Goal: Information Seeking & Learning: Learn about a topic

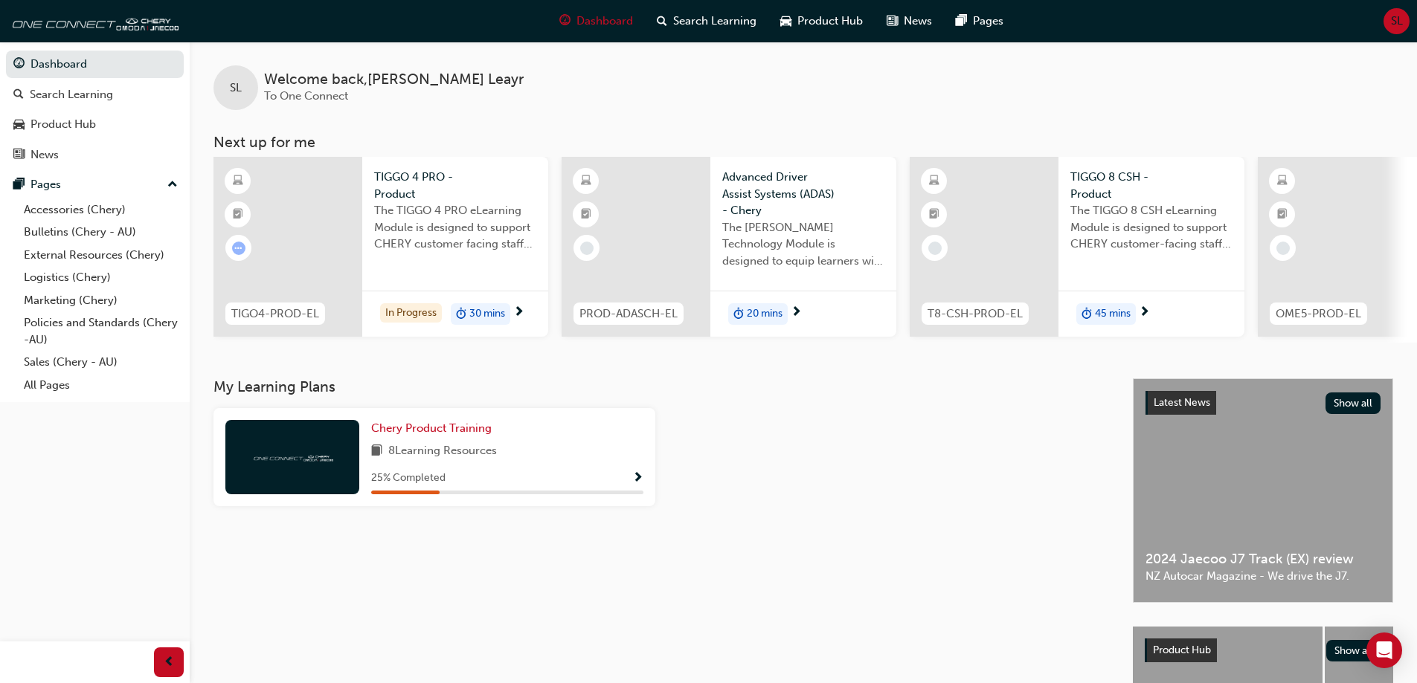
click at [452, 233] on span "The TIGGO 4 PRO eLearning Module is designed to support CHERY customer facing s…" at bounding box center [455, 227] width 162 height 51
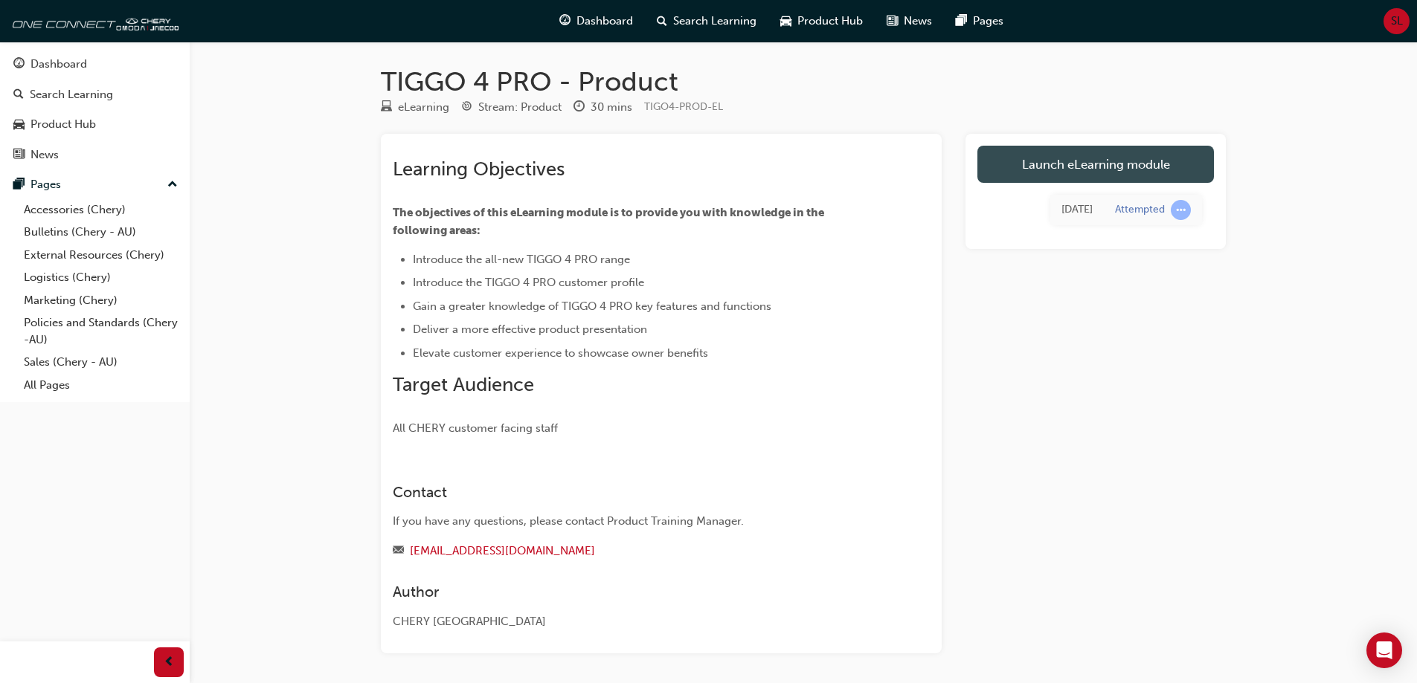
click at [1070, 168] on link "Launch eLearning module" at bounding box center [1095, 164] width 236 height 37
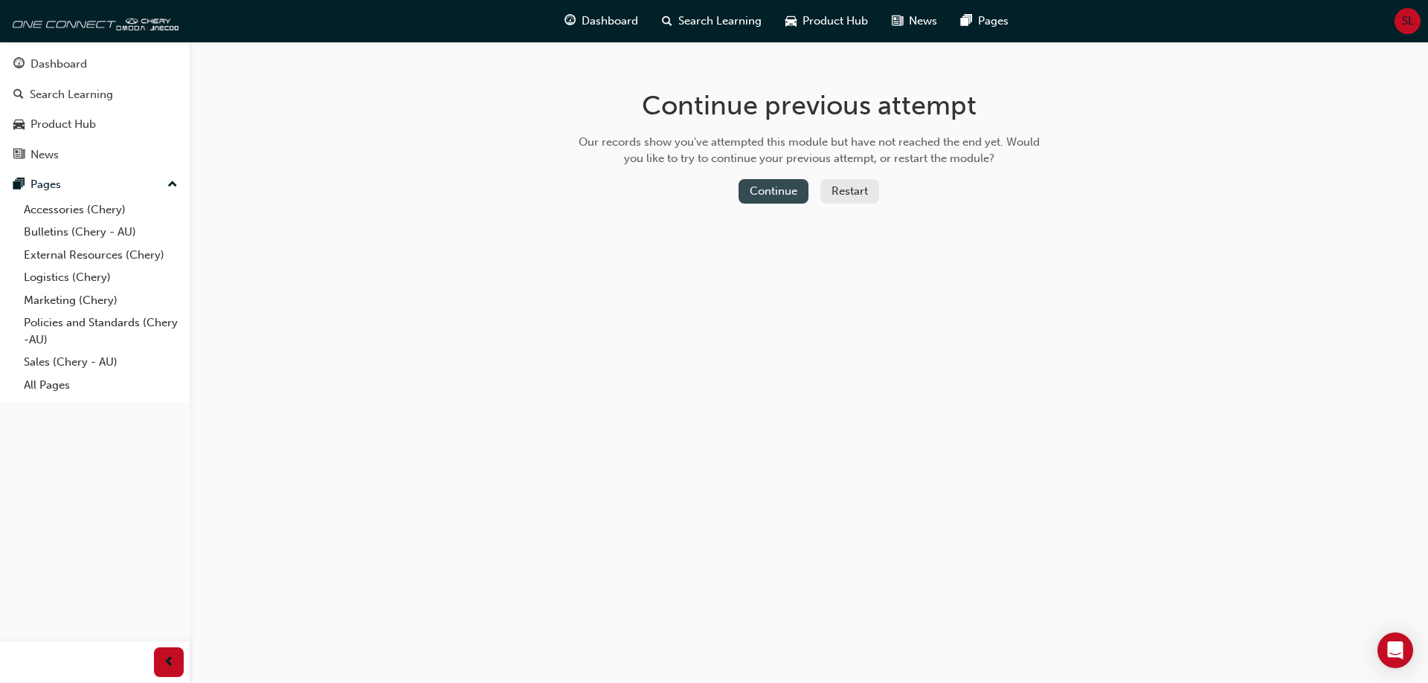
click at [770, 199] on button "Continue" at bounding box center [773, 191] width 70 height 25
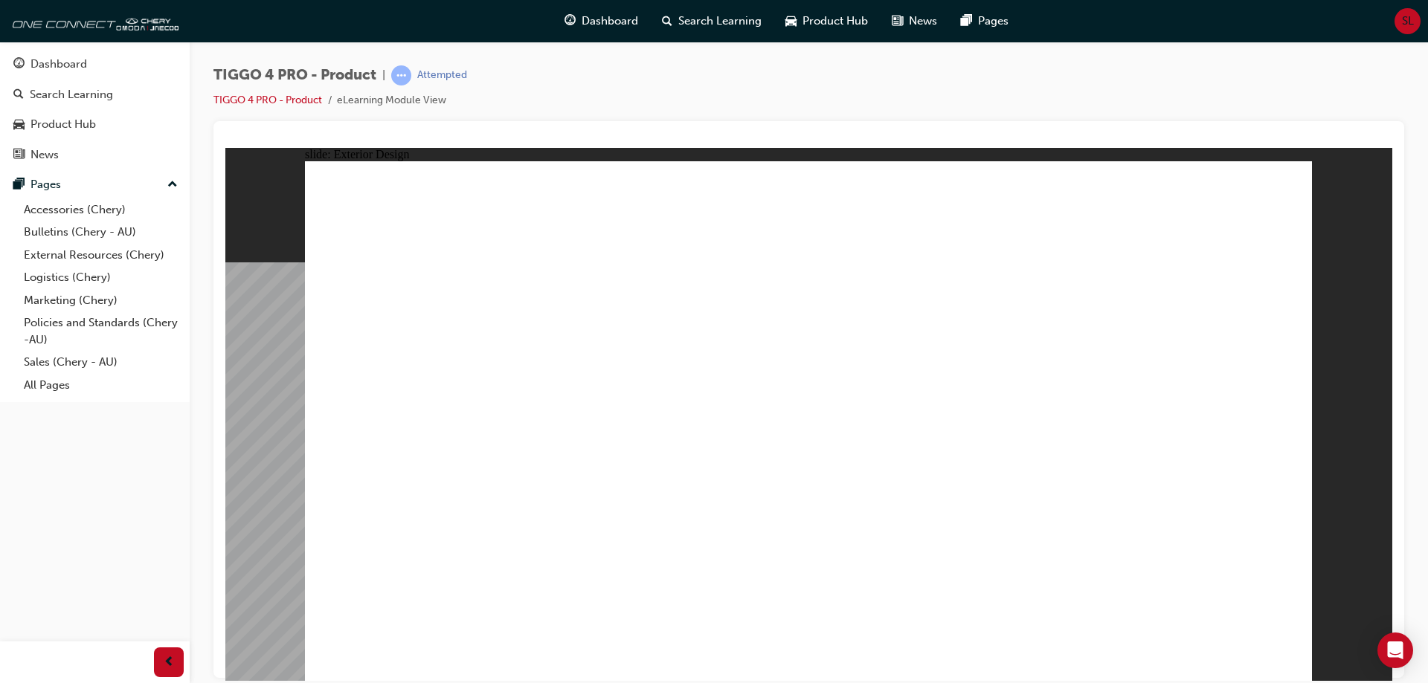
drag, startPoint x: 1213, startPoint y: 589, endPoint x: 1159, endPoint y: 544, distance: 70.7
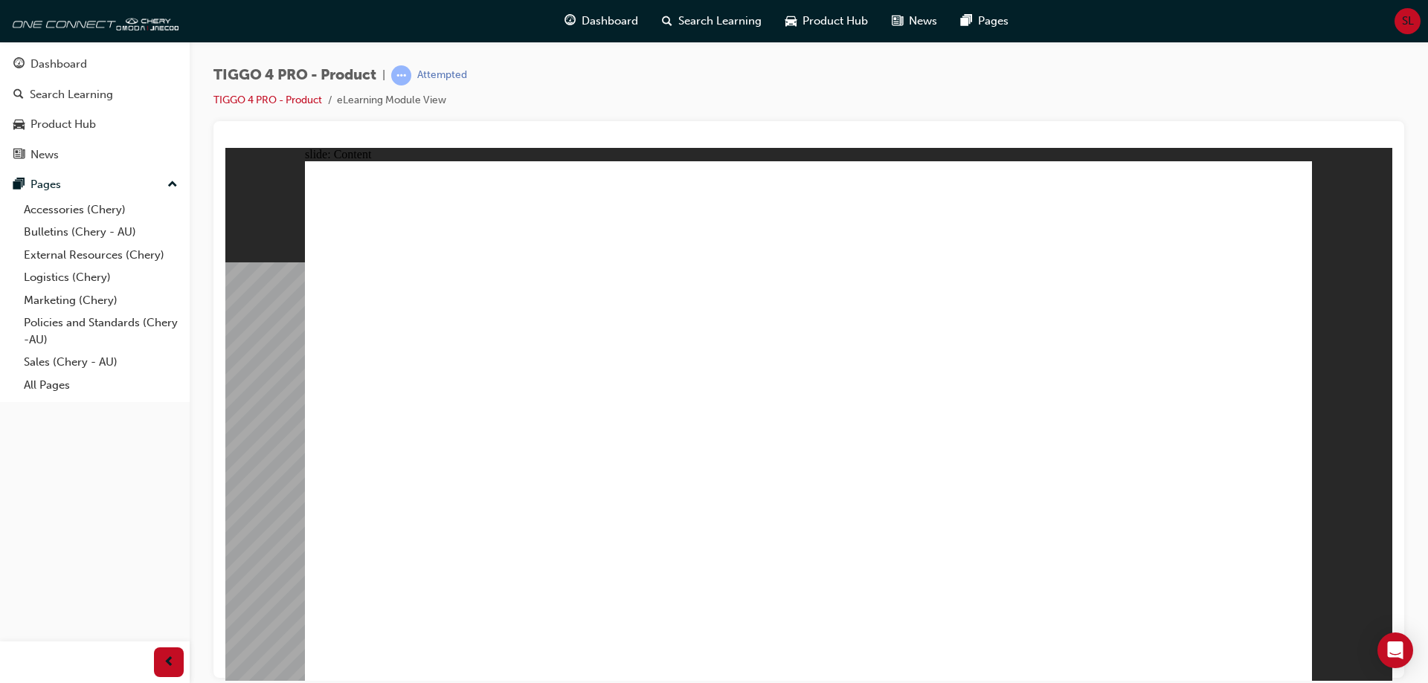
drag, startPoint x: 1243, startPoint y: 637, endPoint x: 1264, endPoint y: 650, distance: 25.0
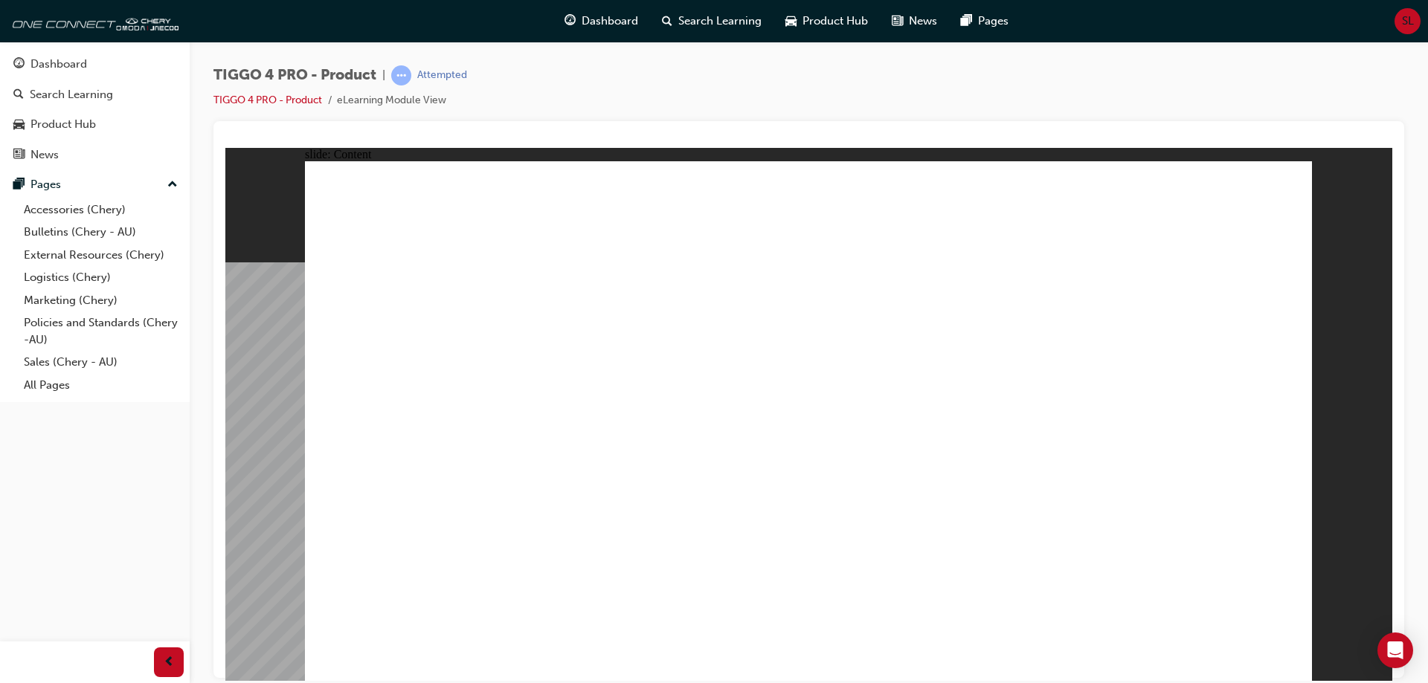
drag, startPoint x: 1263, startPoint y: 625, endPoint x: 1173, endPoint y: 614, distance: 89.9
drag, startPoint x: 880, startPoint y: 554, endPoint x: 680, endPoint y: 466, distance: 218.7
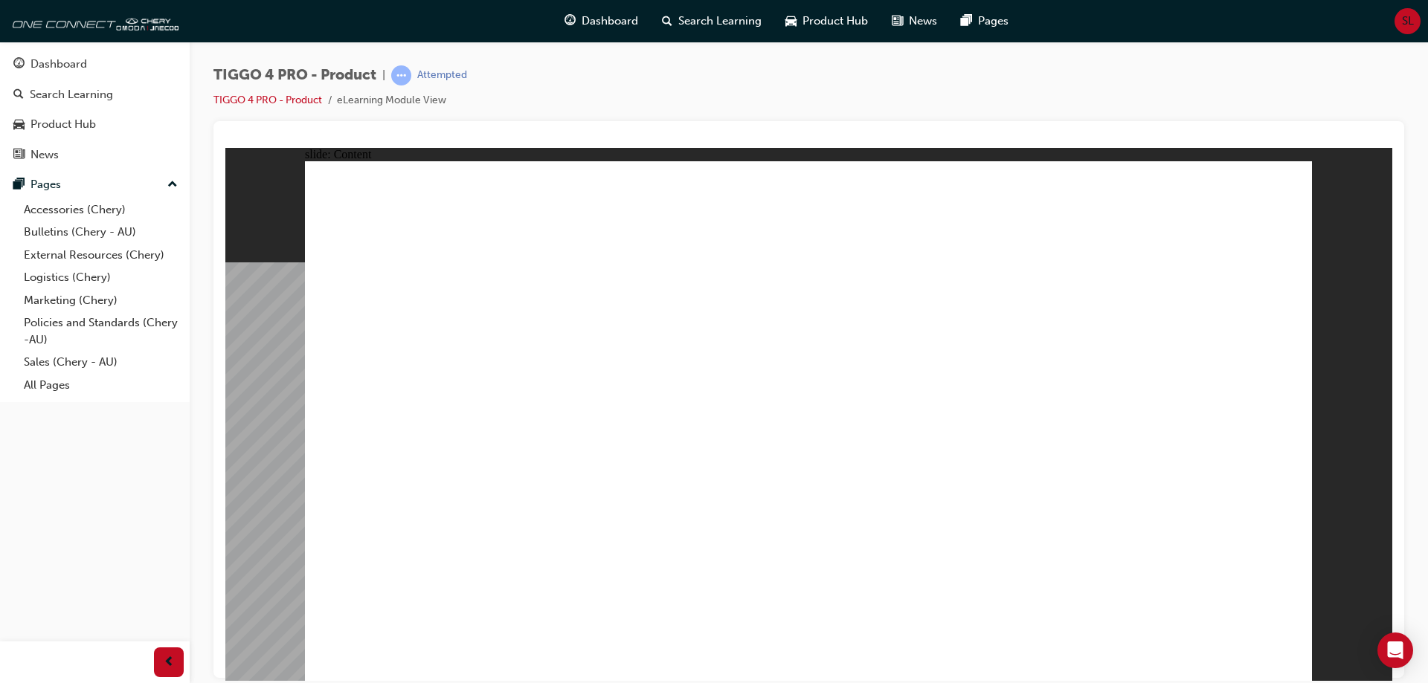
drag, startPoint x: 680, startPoint y: 466, endPoint x: 506, endPoint y: 434, distance: 177.5
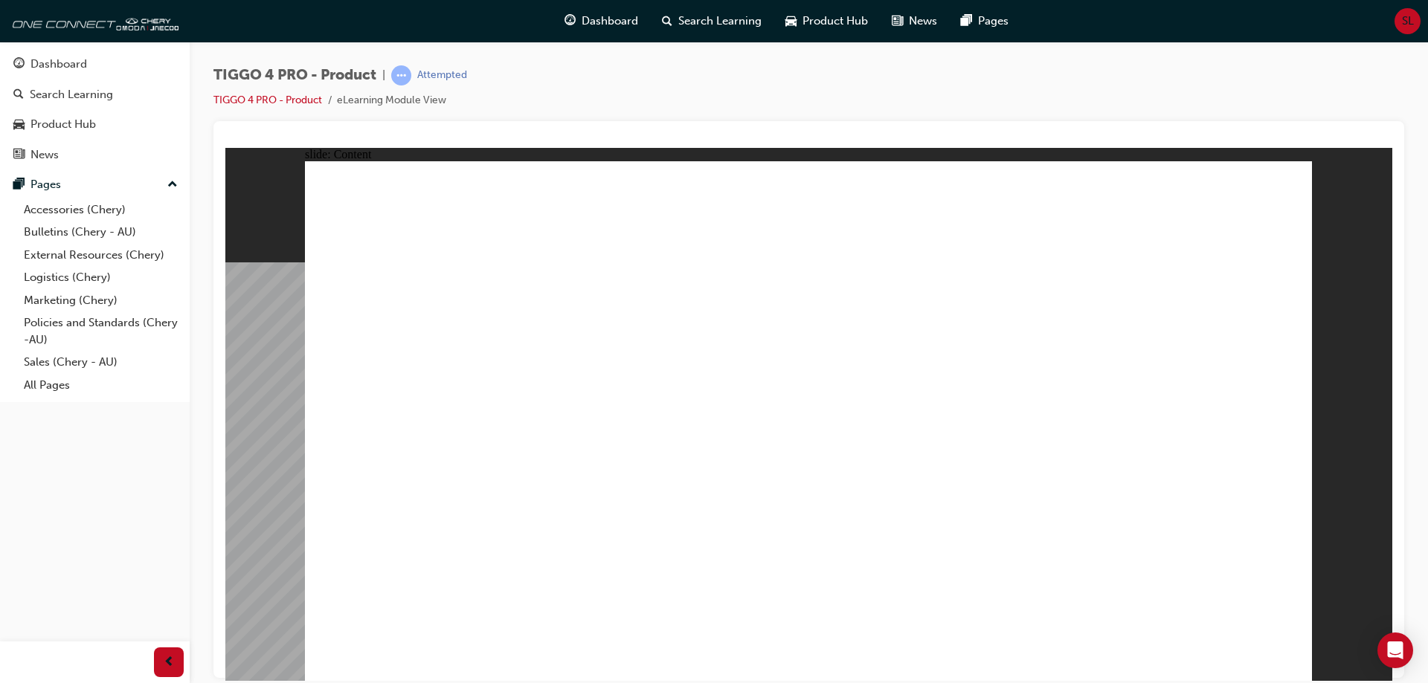
drag, startPoint x: 587, startPoint y: 204, endPoint x: 631, endPoint y: 351, distance: 153.6
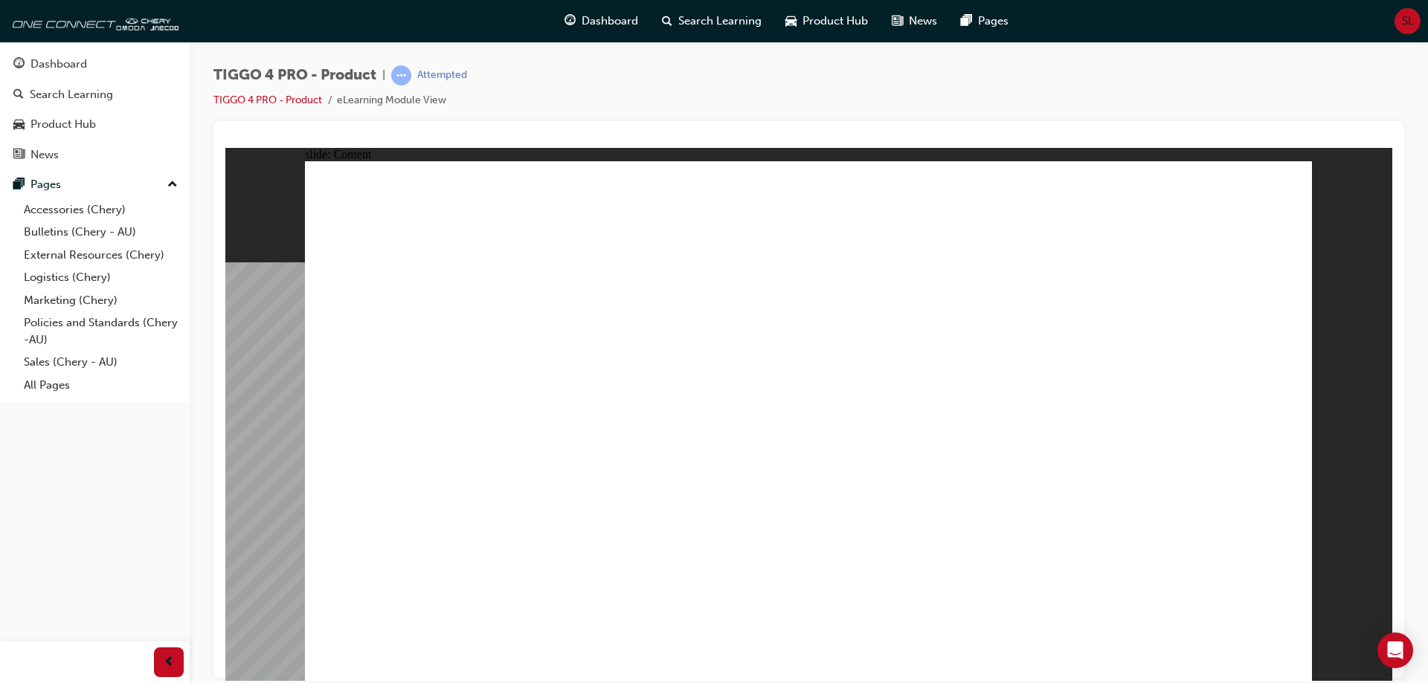
drag, startPoint x: 1141, startPoint y: 601, endPoint x: 1151, endPoint y: 588, distance: 15.9
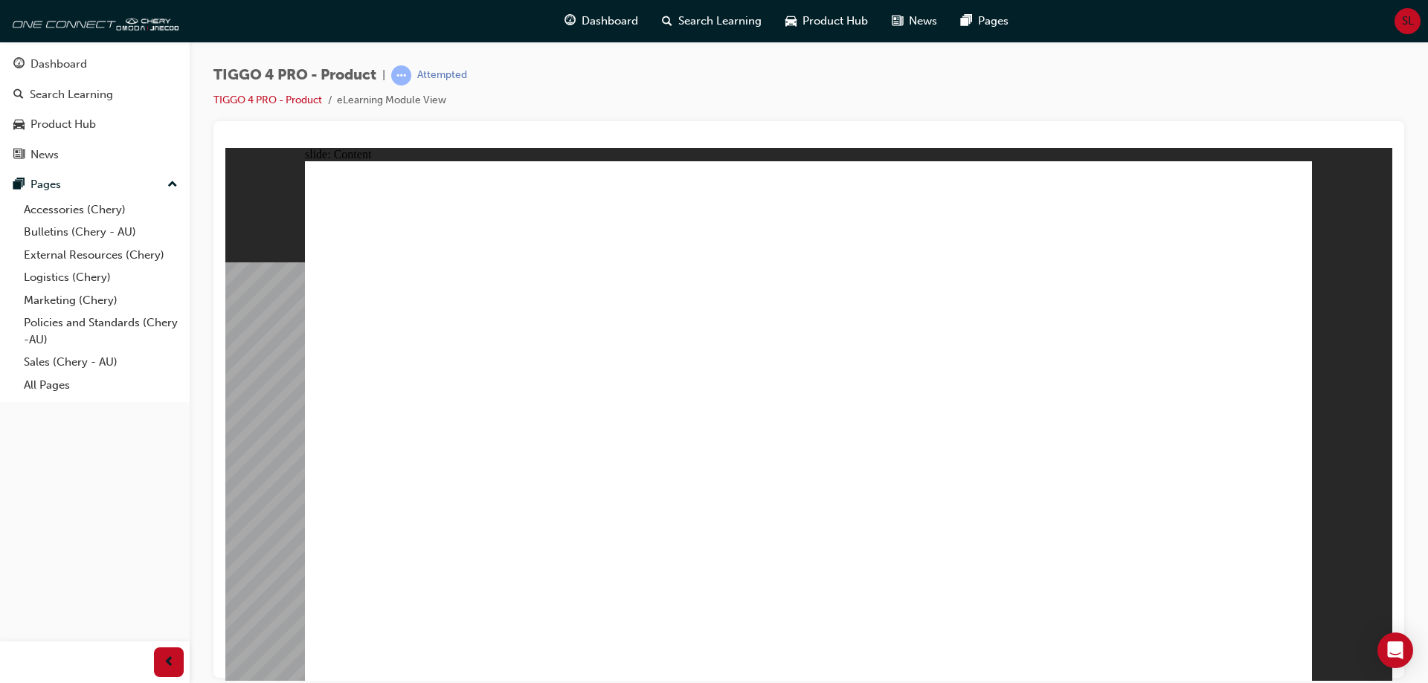
drag, startPoint x: 1103, startPoint y: 491, endPoint x: 1095, endPoint y: 480, distance: 12.8
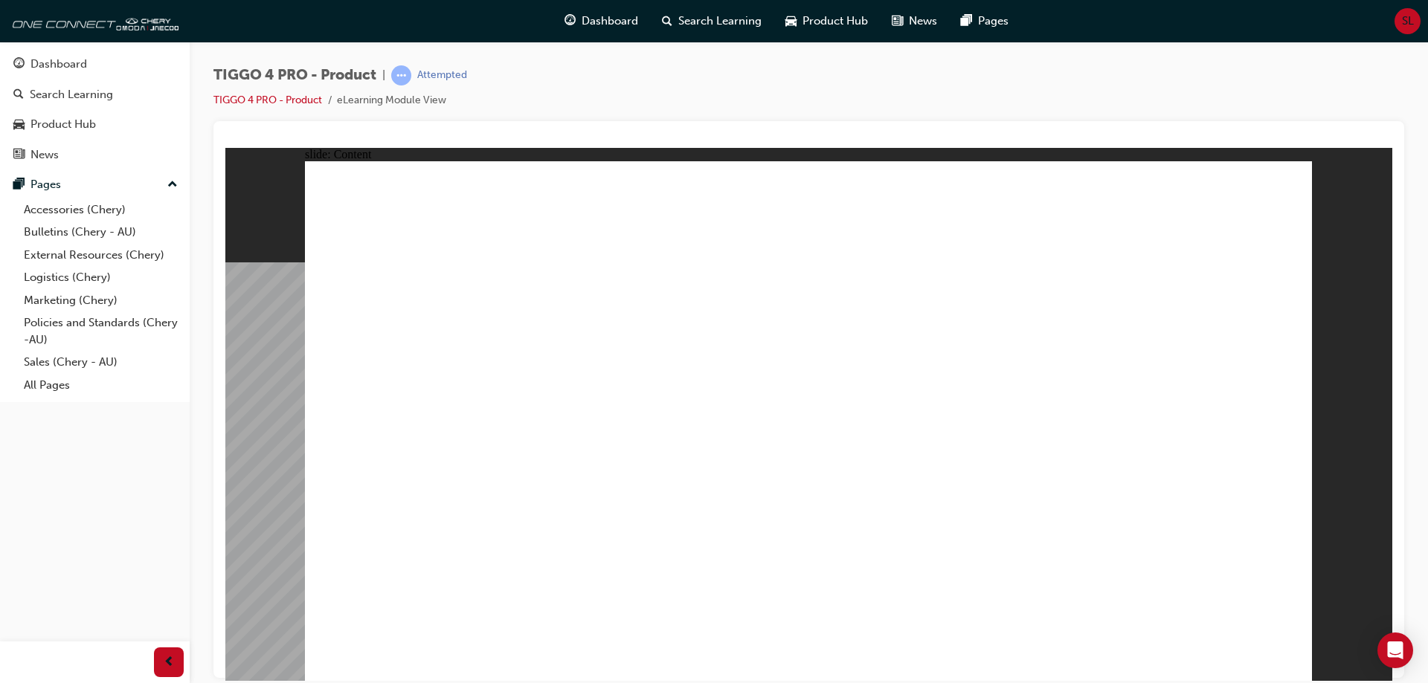
drag, startPoint x: 1246, startPoint y: 579, endPoint x: 1089, endPoint y: 536, distance: 162.5
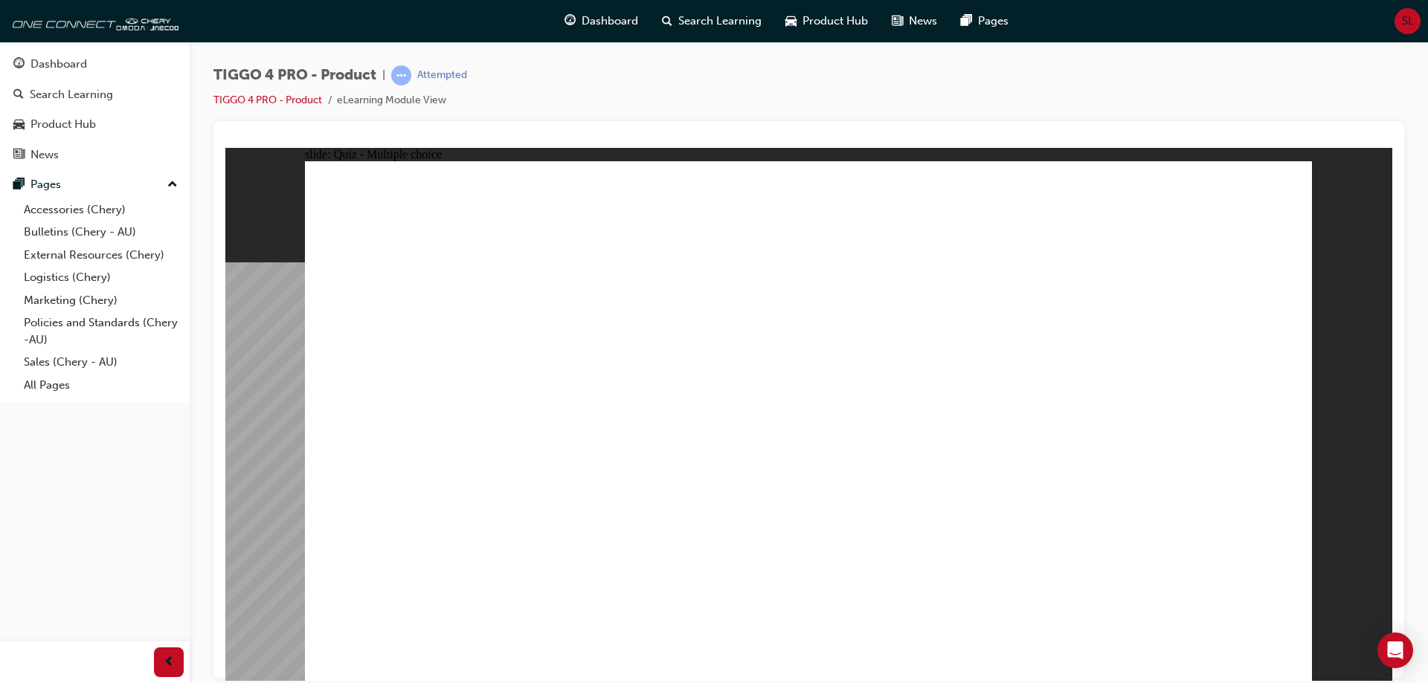
radio input "true"
drag, startPoint x: 413, startPoint y: 338, endPoint x: 801, endPoint y: 538, distance: 436.3
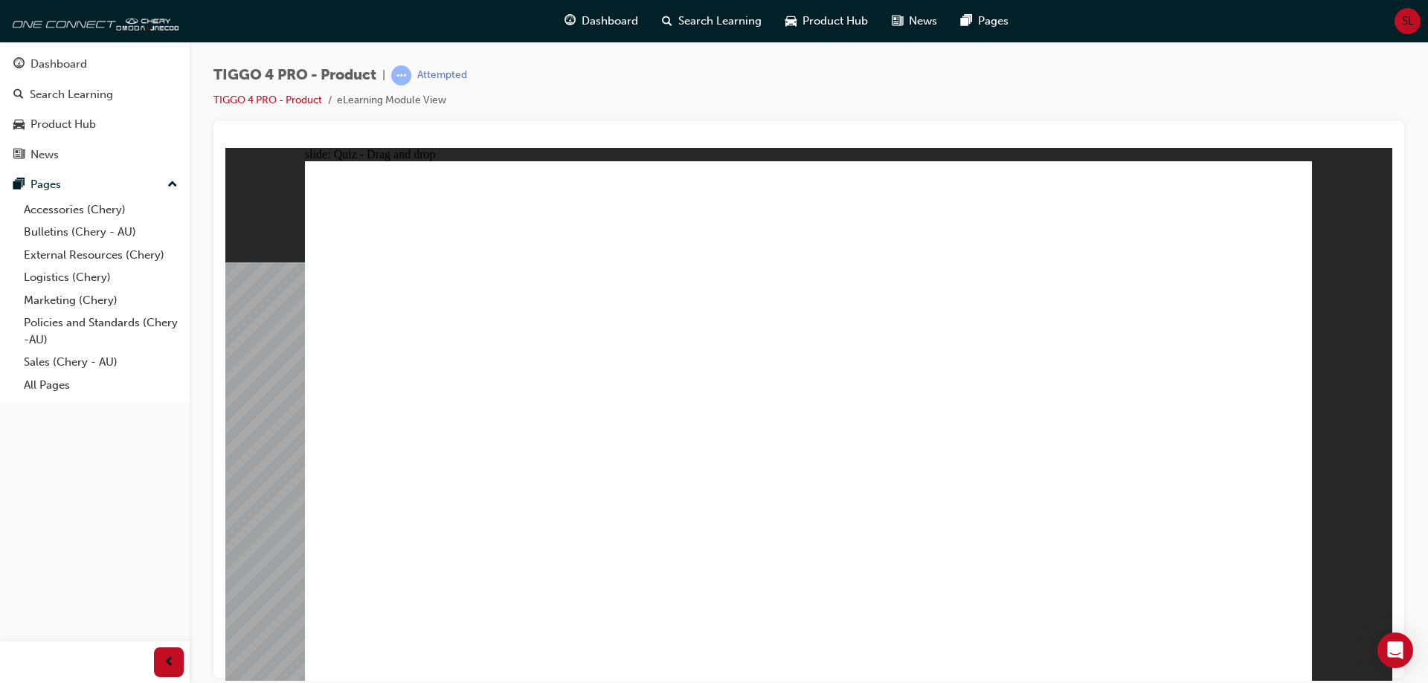
drag, startPoint x: 614, startPoint y: 335, endPoint x: 630, endPoint y: 532, distance: 198.4
drag, startPoint x: 825, startPoint y: 334, endPoint x: 1031, endPoint y: 528, distance: 282.5
drag, startPoint x: 1017, startPoint y: 335, endPoint x: 434, endPoint y: 545, distance: 619.8
drag, startPoint x: 1226, startPoint y: 373, endPoint x: 1226, endPoint y: 535, distance: 162.1
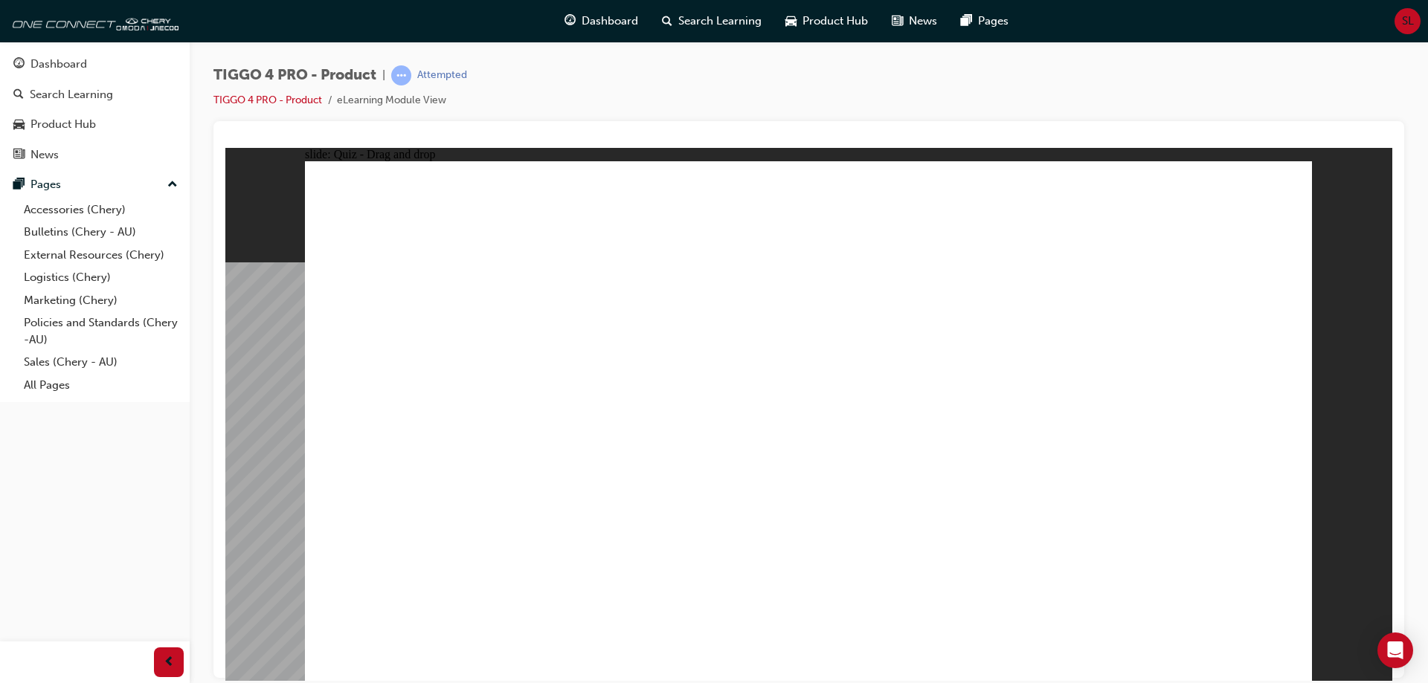
radio input "true"
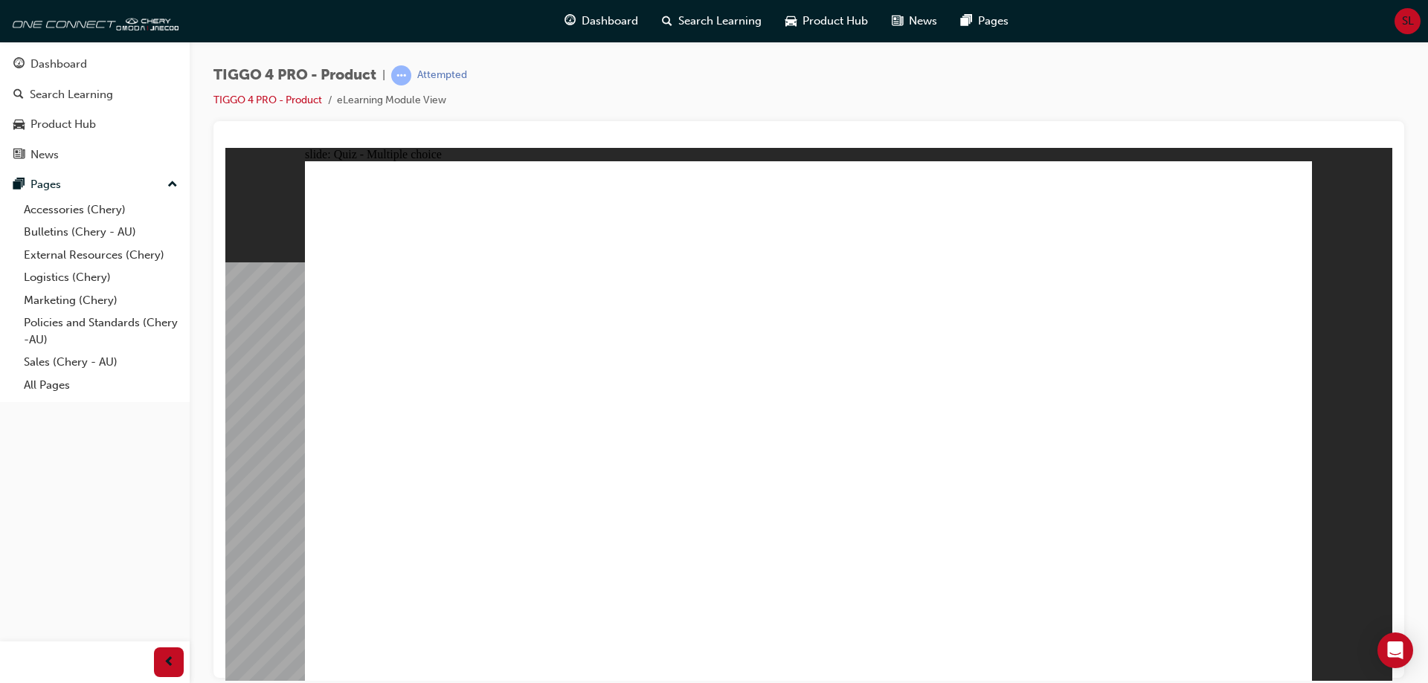
radio input "false"
radio input "true"
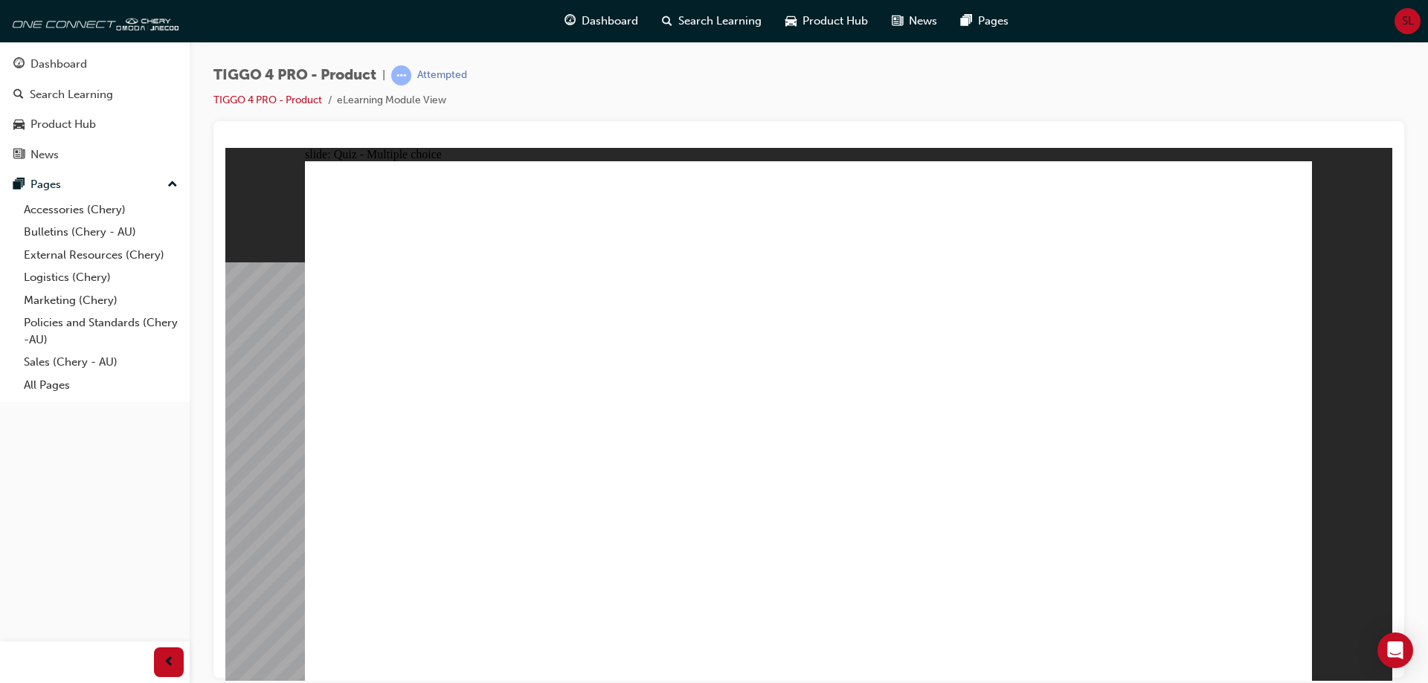
drag, startPoint x: 411, startPoint y: 479, endPoint x: 880, endPoint y: 303, distance: 501.2
drag, startPoint x: 610, startPoint y: 373, endPoint x: 802, endPoint y: 379, distance: 192.7
drag, startPoint x: 628, startPoint y: 413, endPoint x: 1167, endPoint y: 316, distance: 547.7
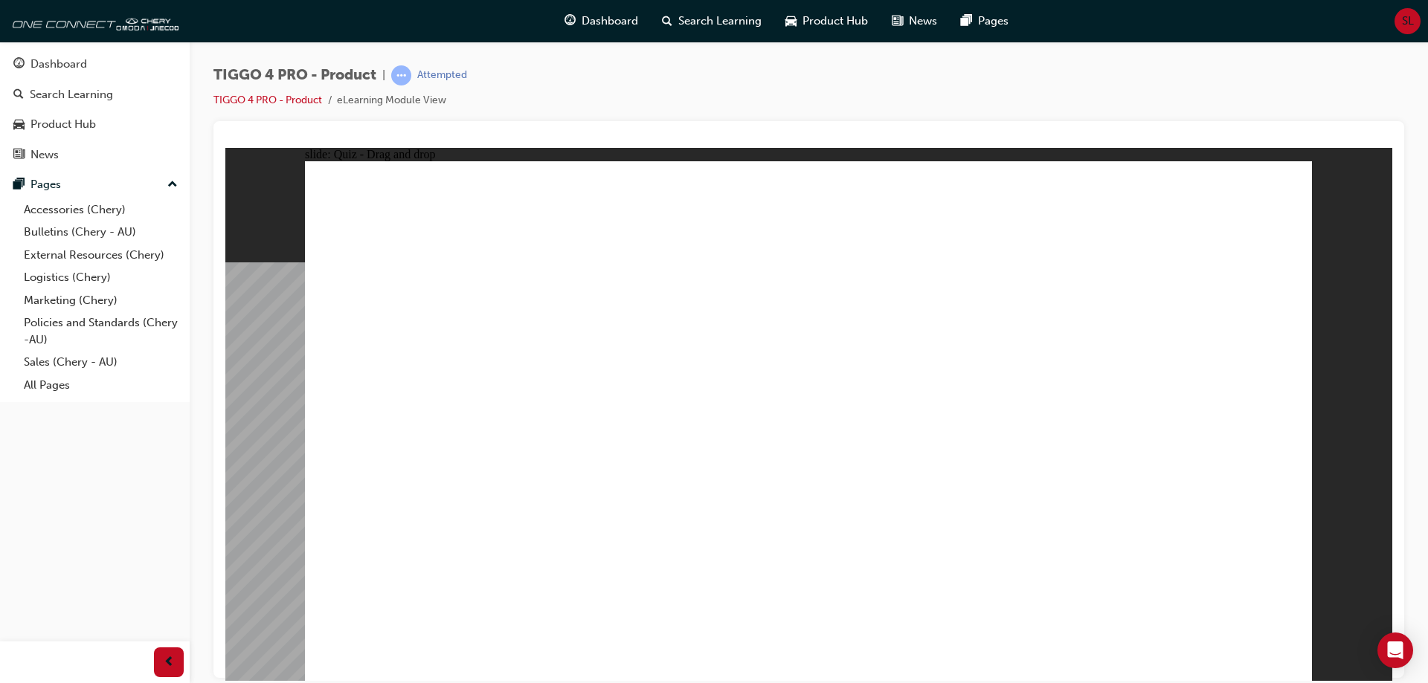
drag, startPoint x: 413, startPoint y: 535, endPoint x: 1156, endPoint y: 384, distance: 757.3
drag, startPoint x: 467, startPoint y: 376, endPoint x: 1131, endPoint y: 404, distance: 664.6
drag, startPoint x: 430, startPoint y: 427, endPoint x: 782, endPoint y: 412, distance: 352.8
drag, startPoint x: 671, startPoint y: 477, endPoint x: 1011, endPoint y: 438, distance: 342.8
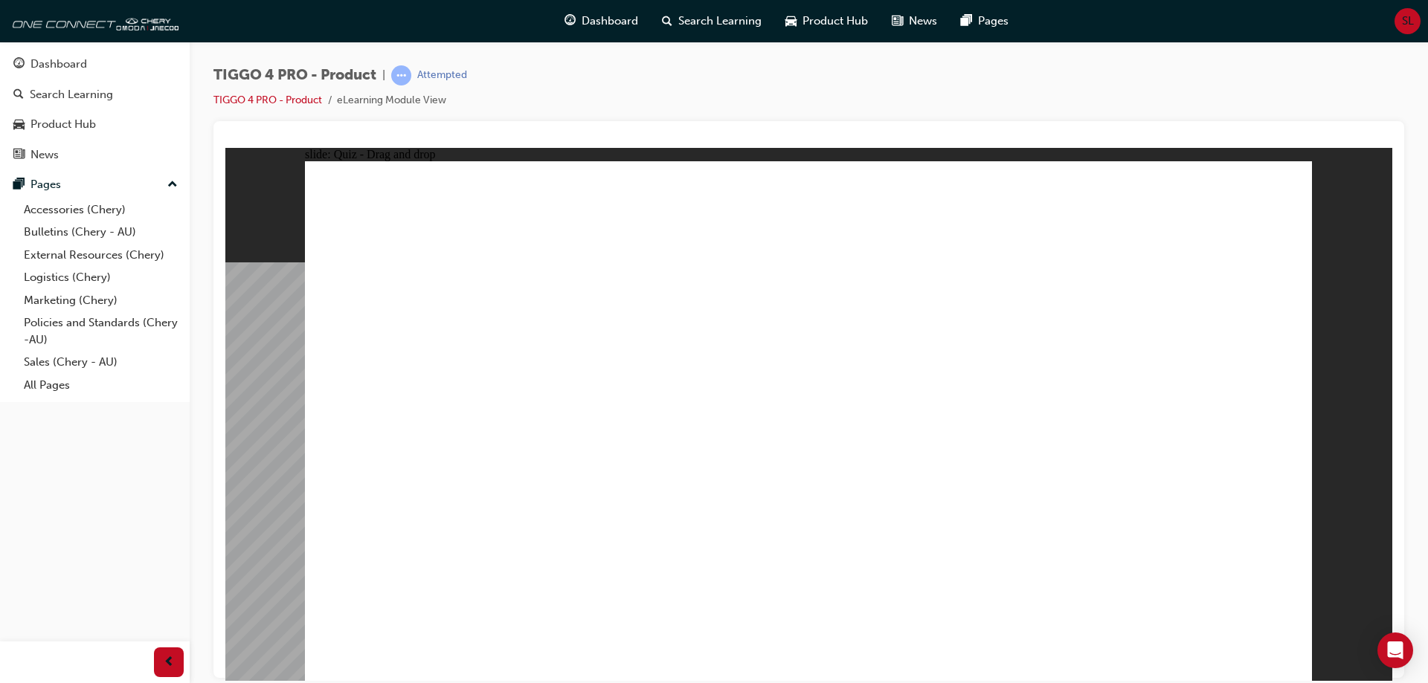
radio input "true"
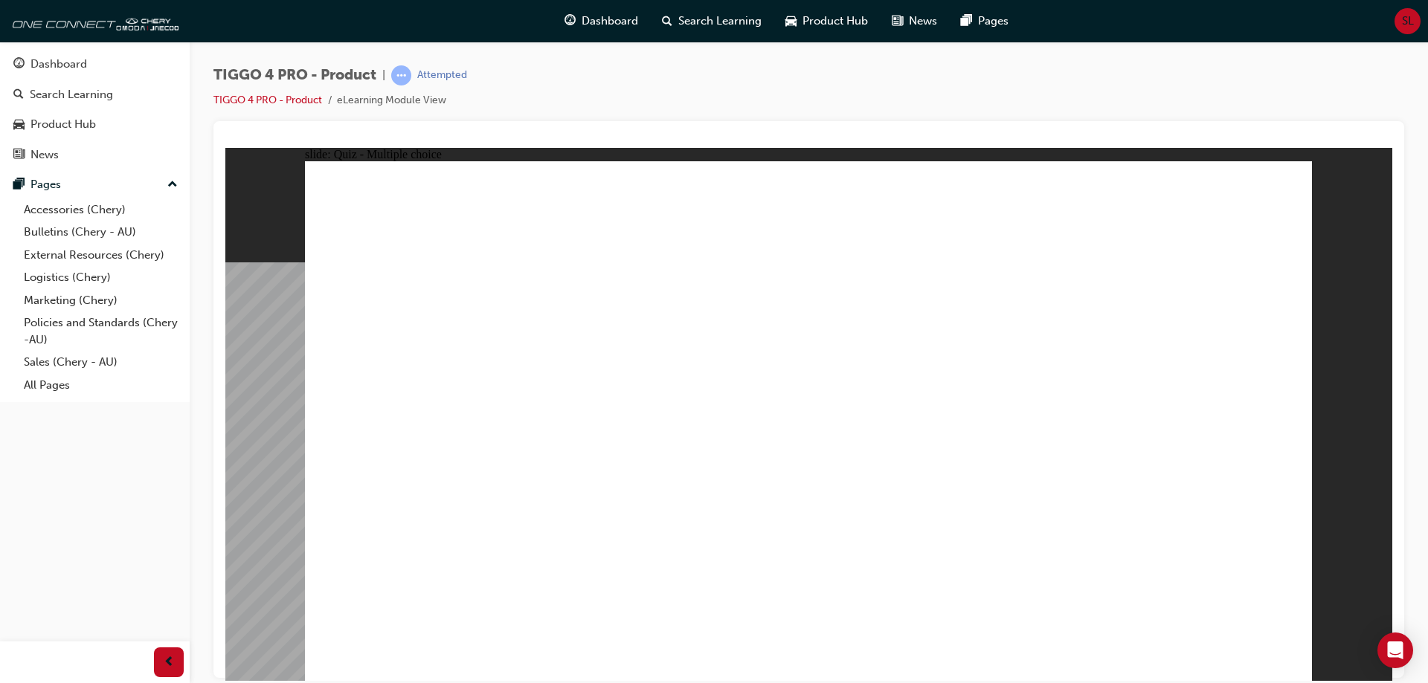
radio input "true"
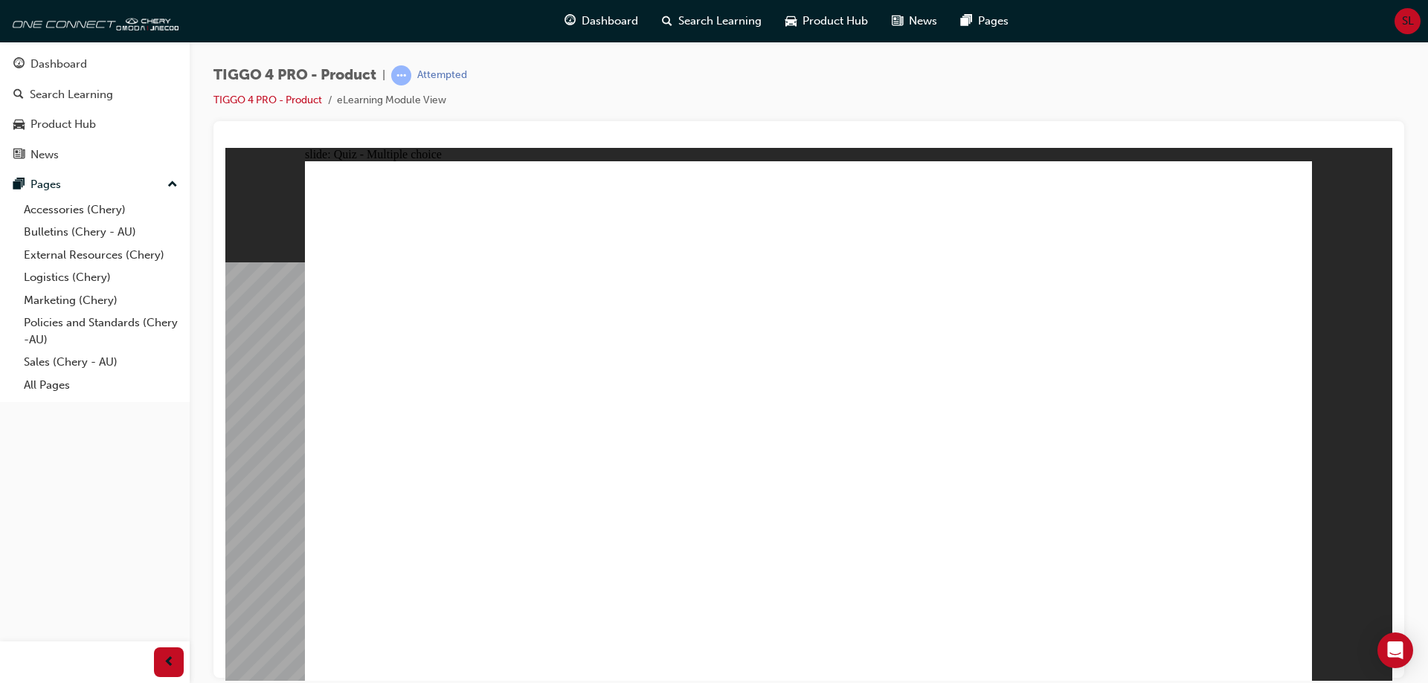
radio input "true"
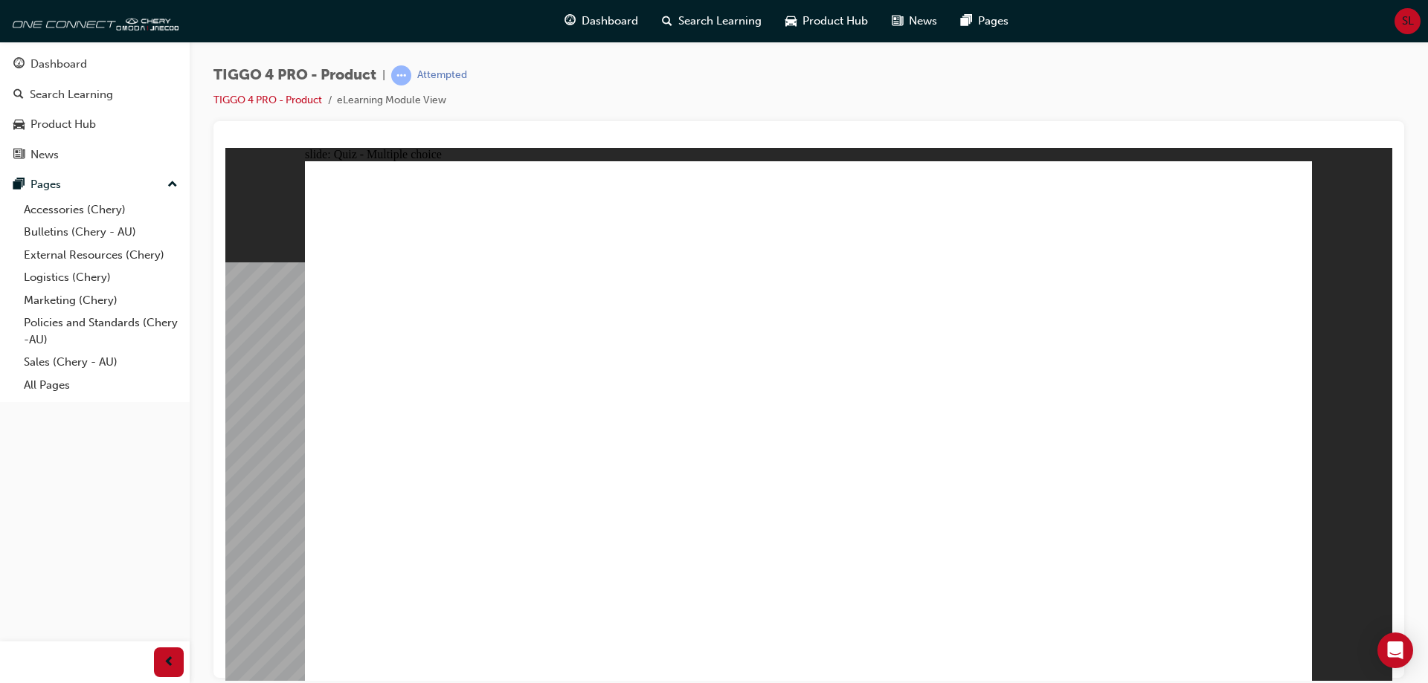
radio input "true"
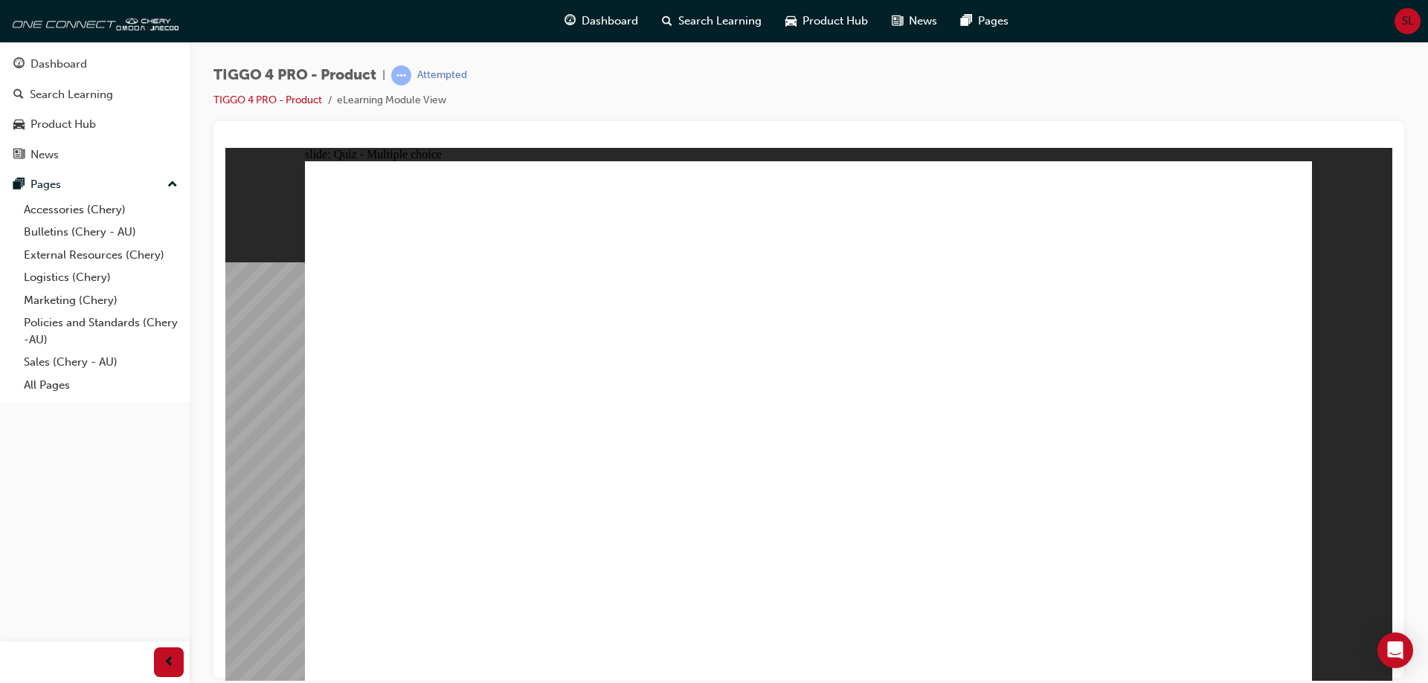
radio input "true"
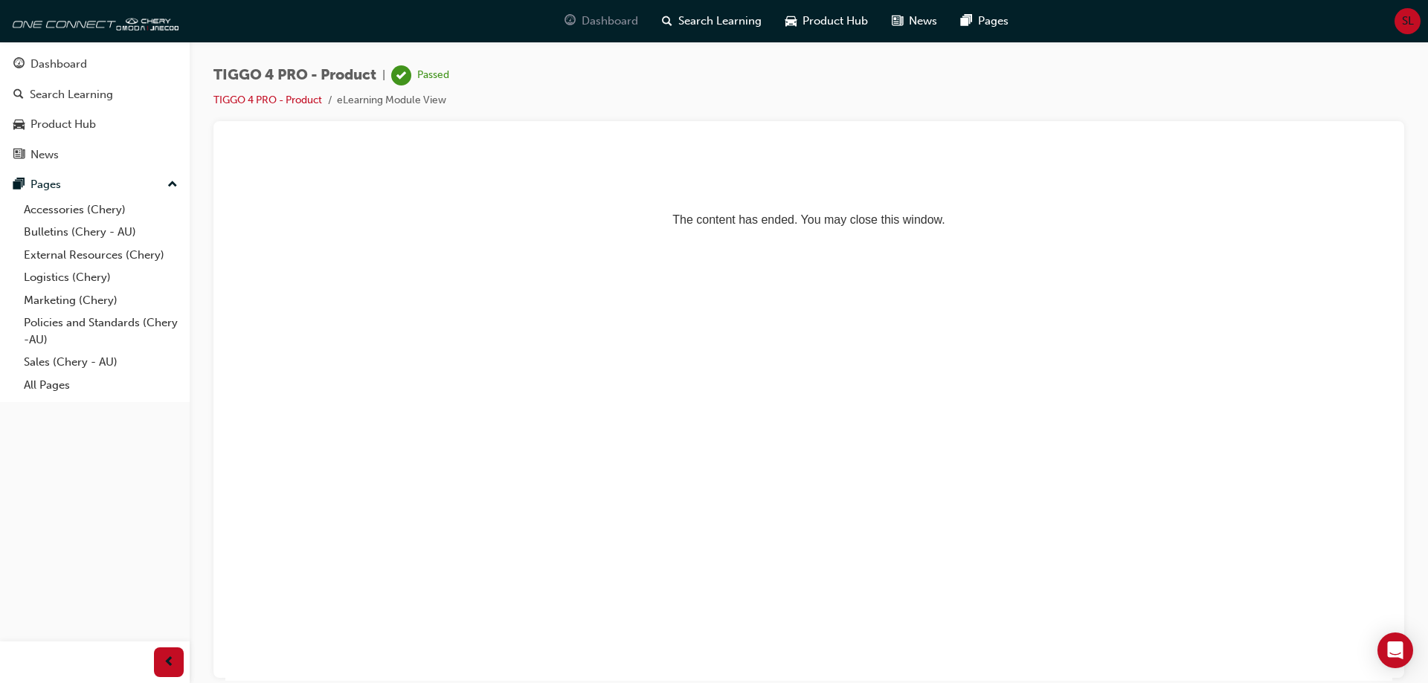
click at [614, 19] on span "Dashboard" at bounding box center [610, 21] width 57 height 17
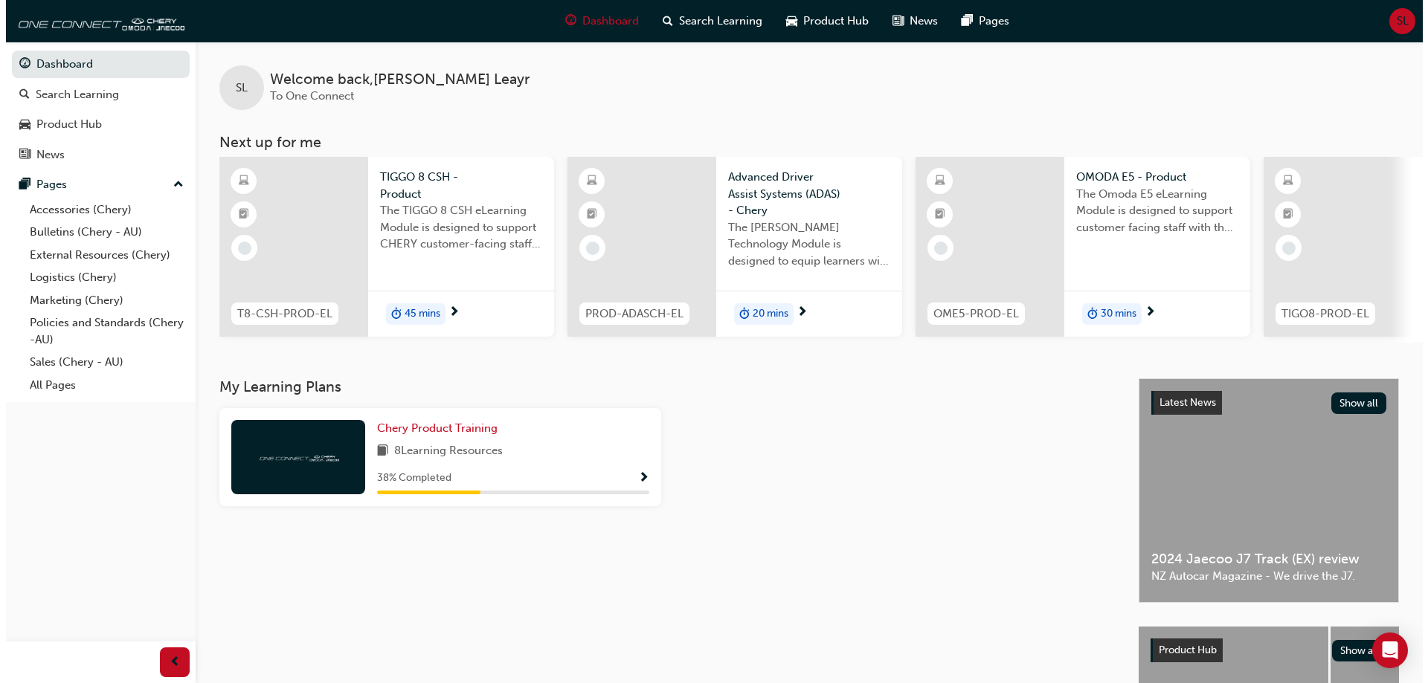
scroll to position [0, 10]
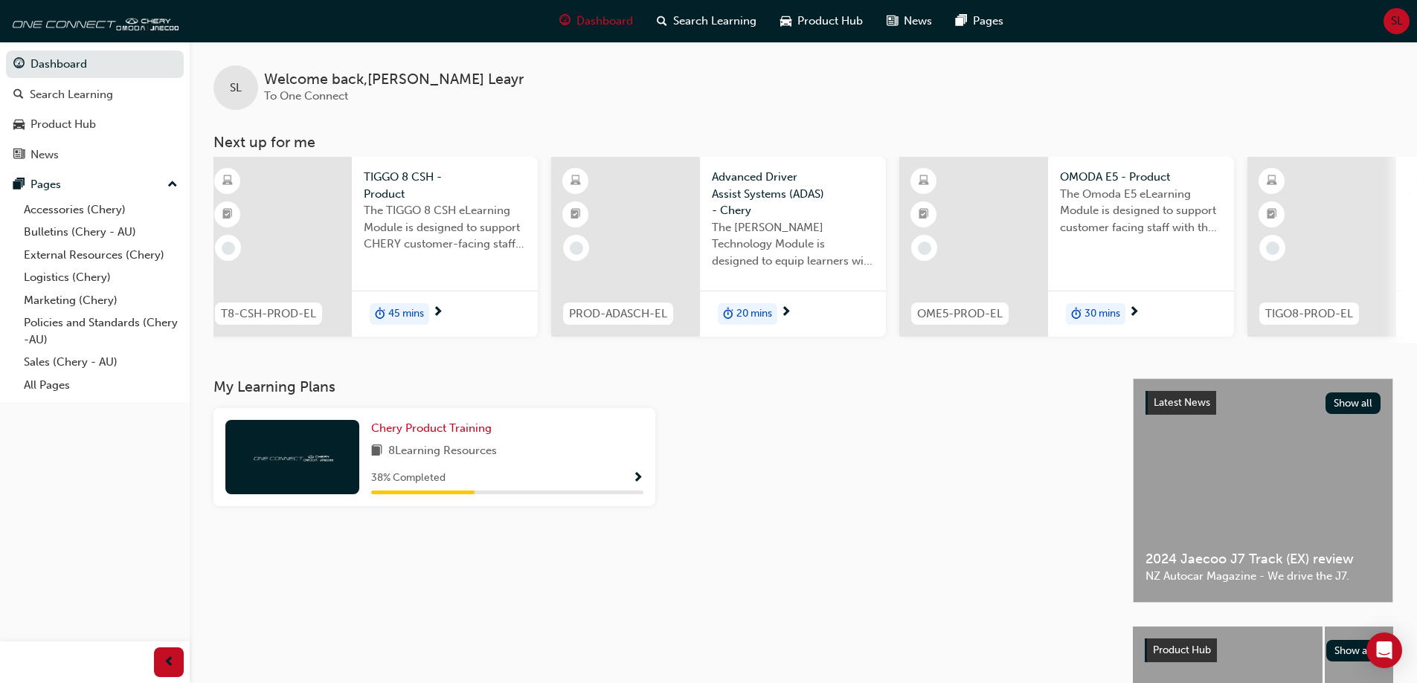
click at [469, 447] on div "Chery Product Training 8 Learning Resources 38 % Completed" at bounding box center [507, 457] width 272 height 74
click at [480, 435] on span "Chery Product Training" at bounding box center [431, 428] width 120 height 13
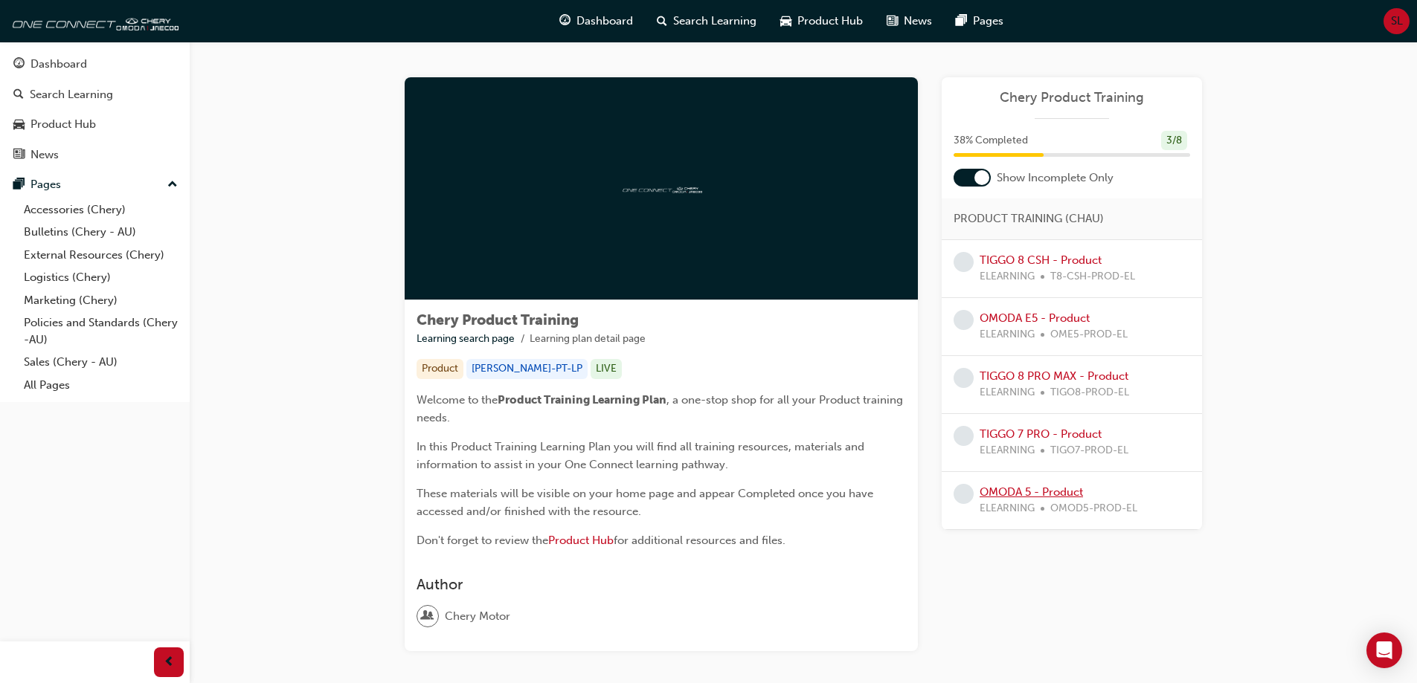
click at [1029, 490] on link "OMODA 5 - Product" at bounding box center [1030, 492] width 103 height 13
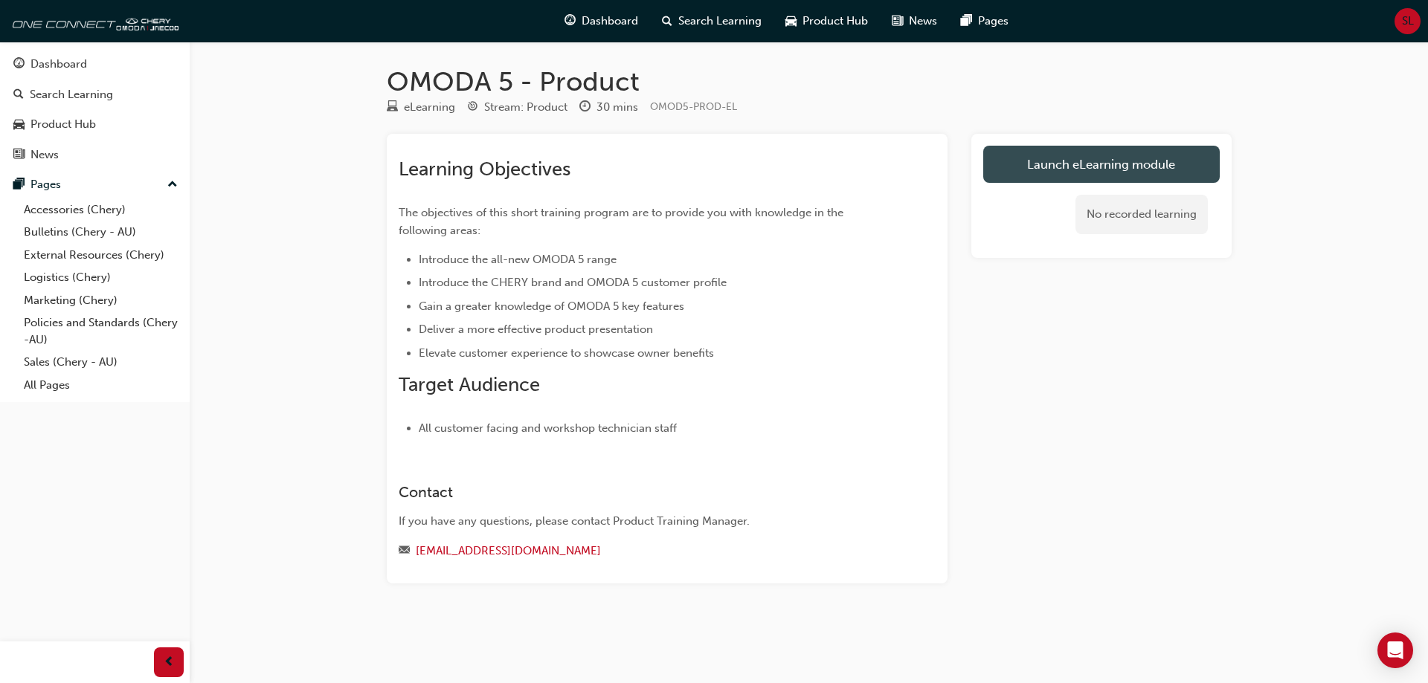
click at [1074, 163] on link "Launch eLearning module" at bounding box center [1101, 164] width 236 height 37
